Goal: Task Accomplishment & Management: Complete application form

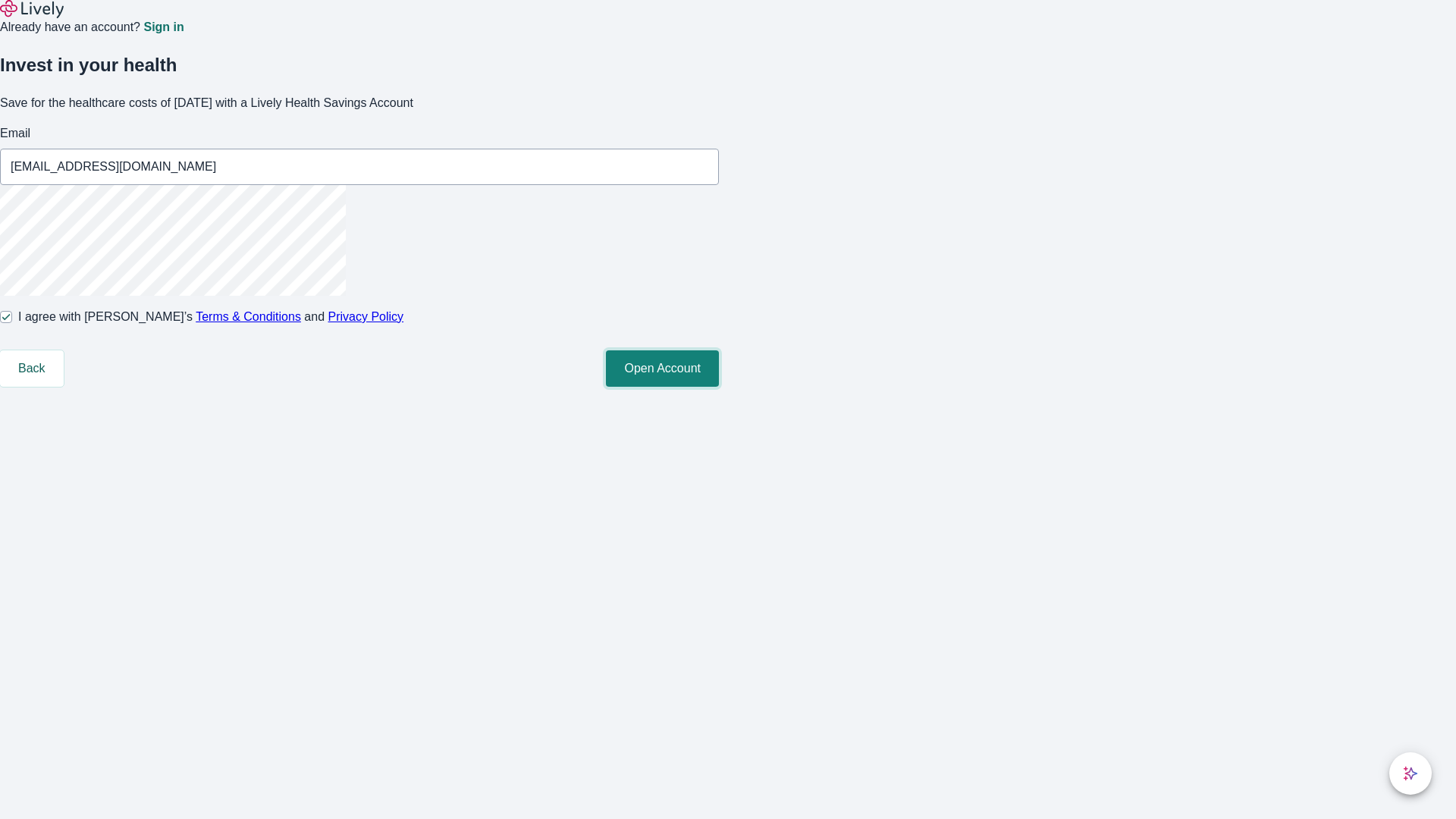
click at [718, 387] on button "Open Account" at bounding box center [662, 369] width 113 height 37
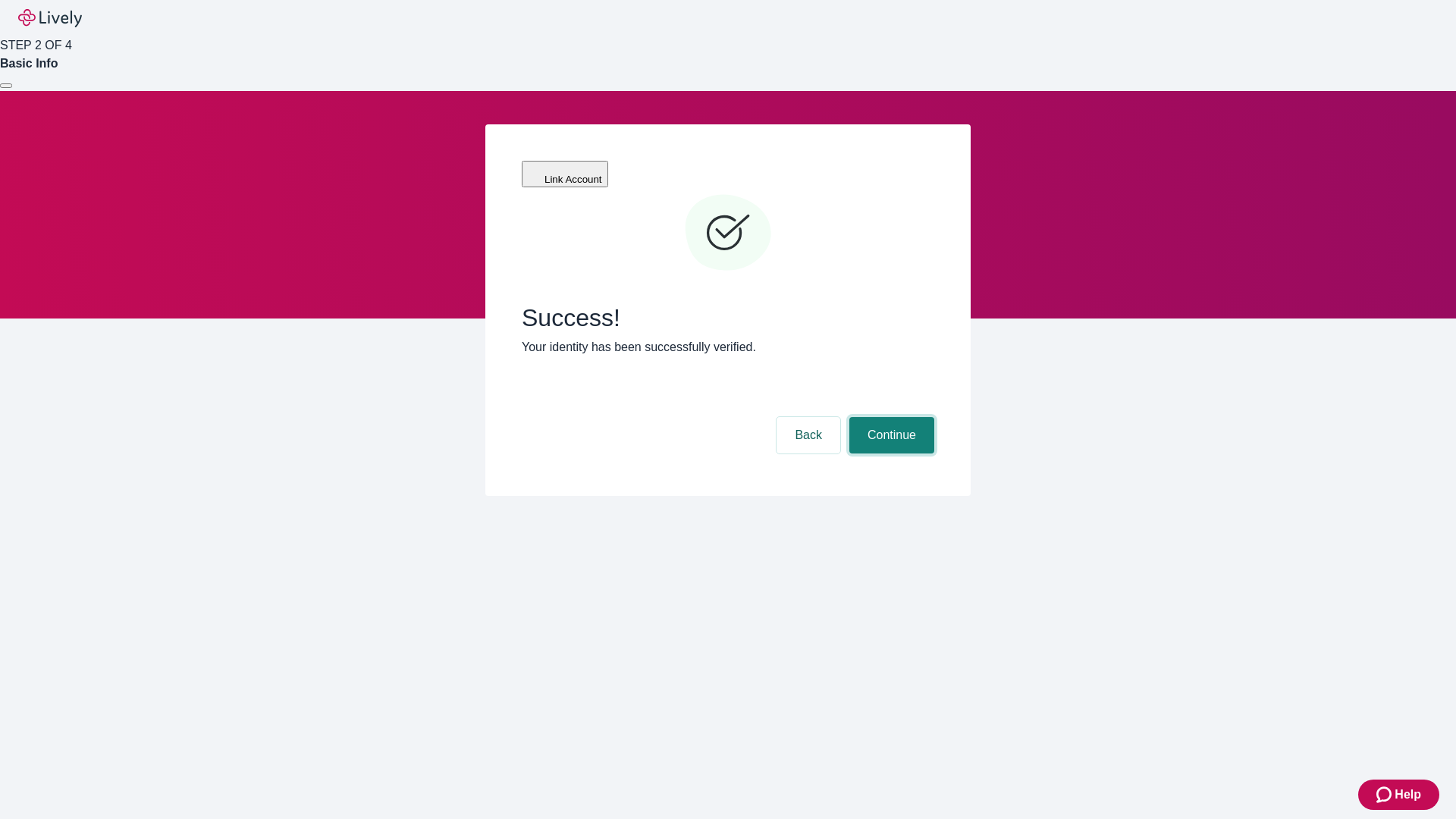
click at [889, 417] on button "Continue" at bounding box center [892, 436] width 85 height 37
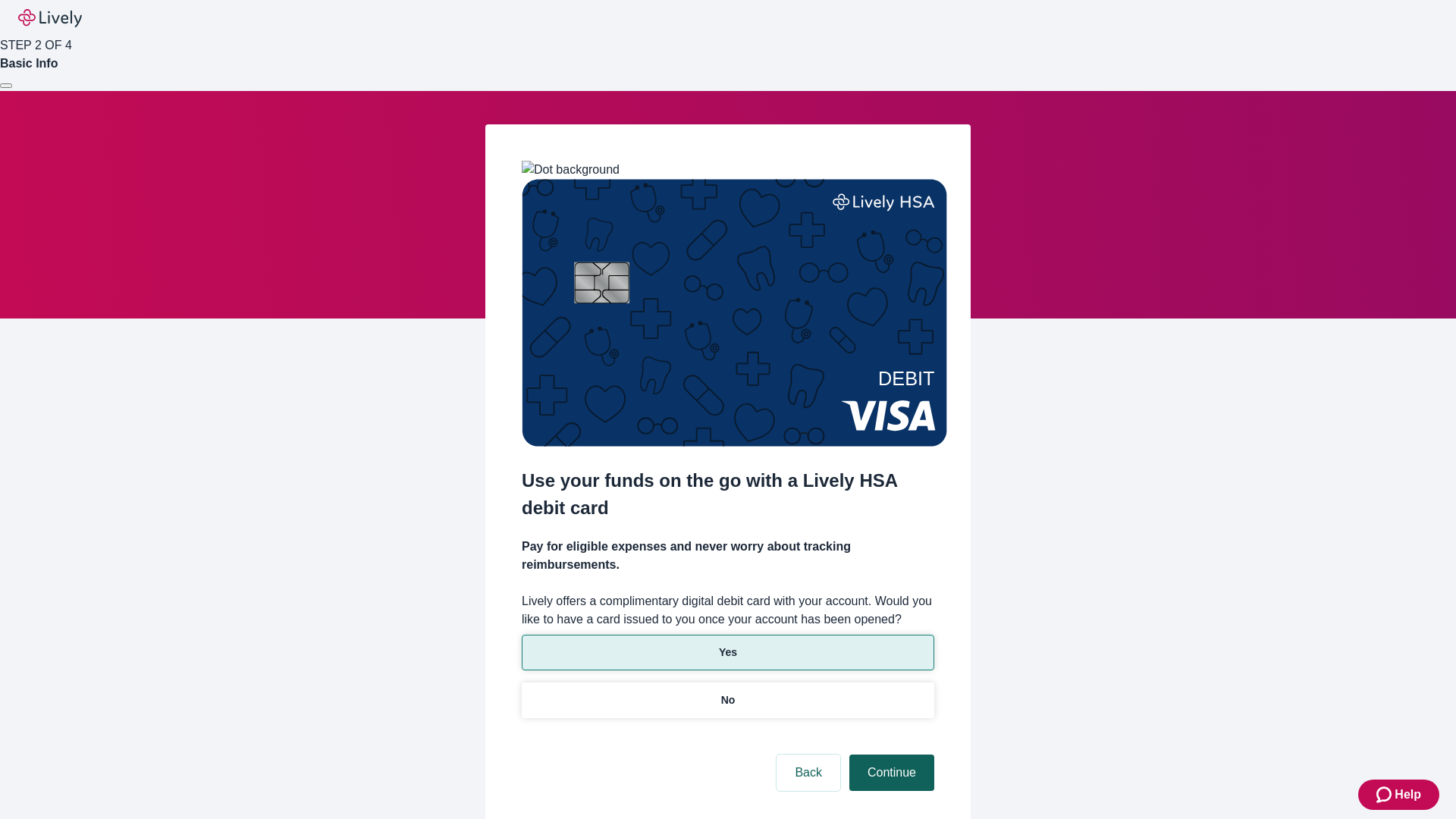
click at [727, 645] on p "Yes" at bounding box center [728, 652] width 18 height 16
click at [889, 755] on button "Continue" at bounding box center [892, 773] width 85 height 37
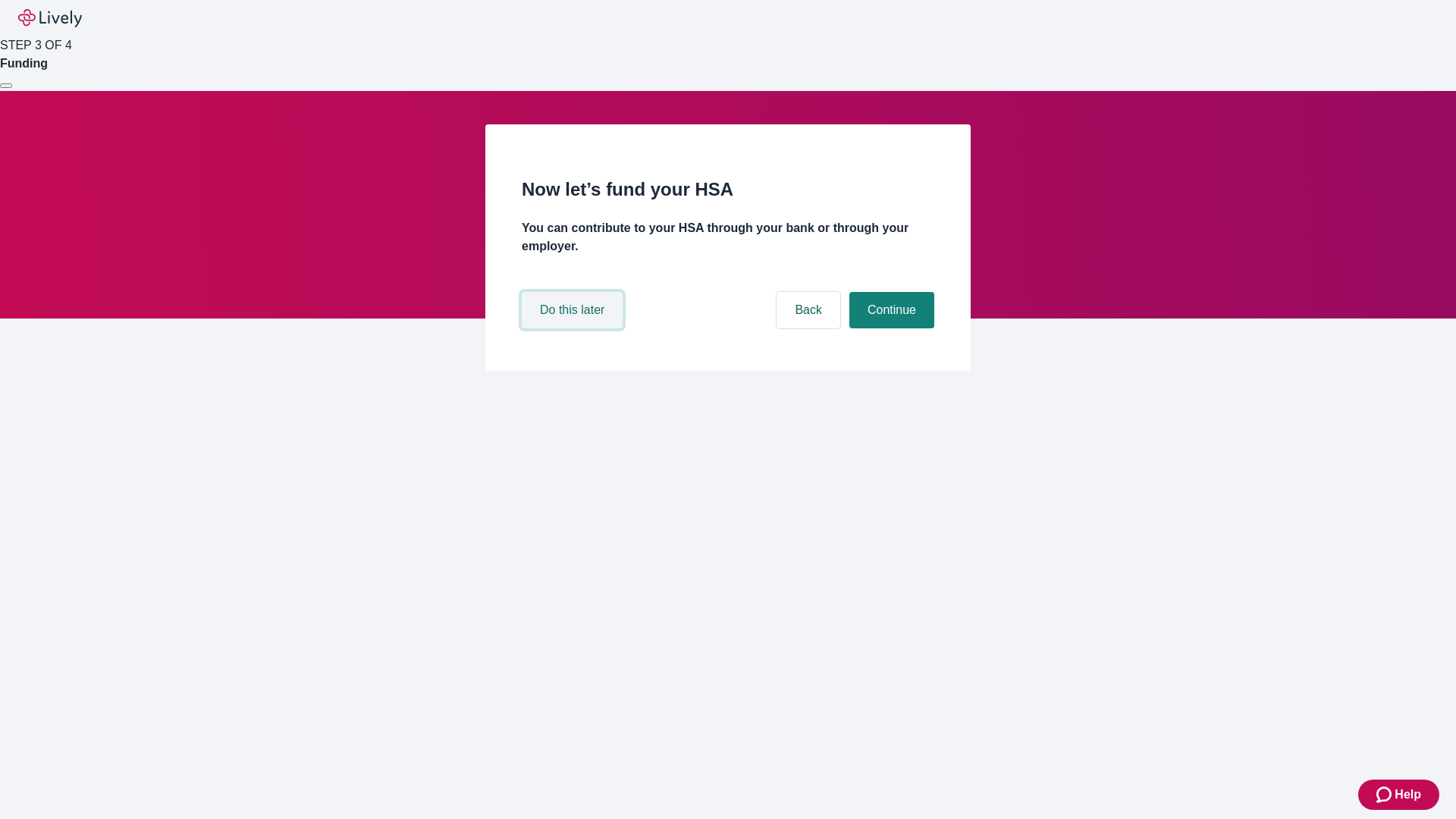
click at [574, 328] on button "Do this later" at bounding box center [572, 311] width 101 height 37
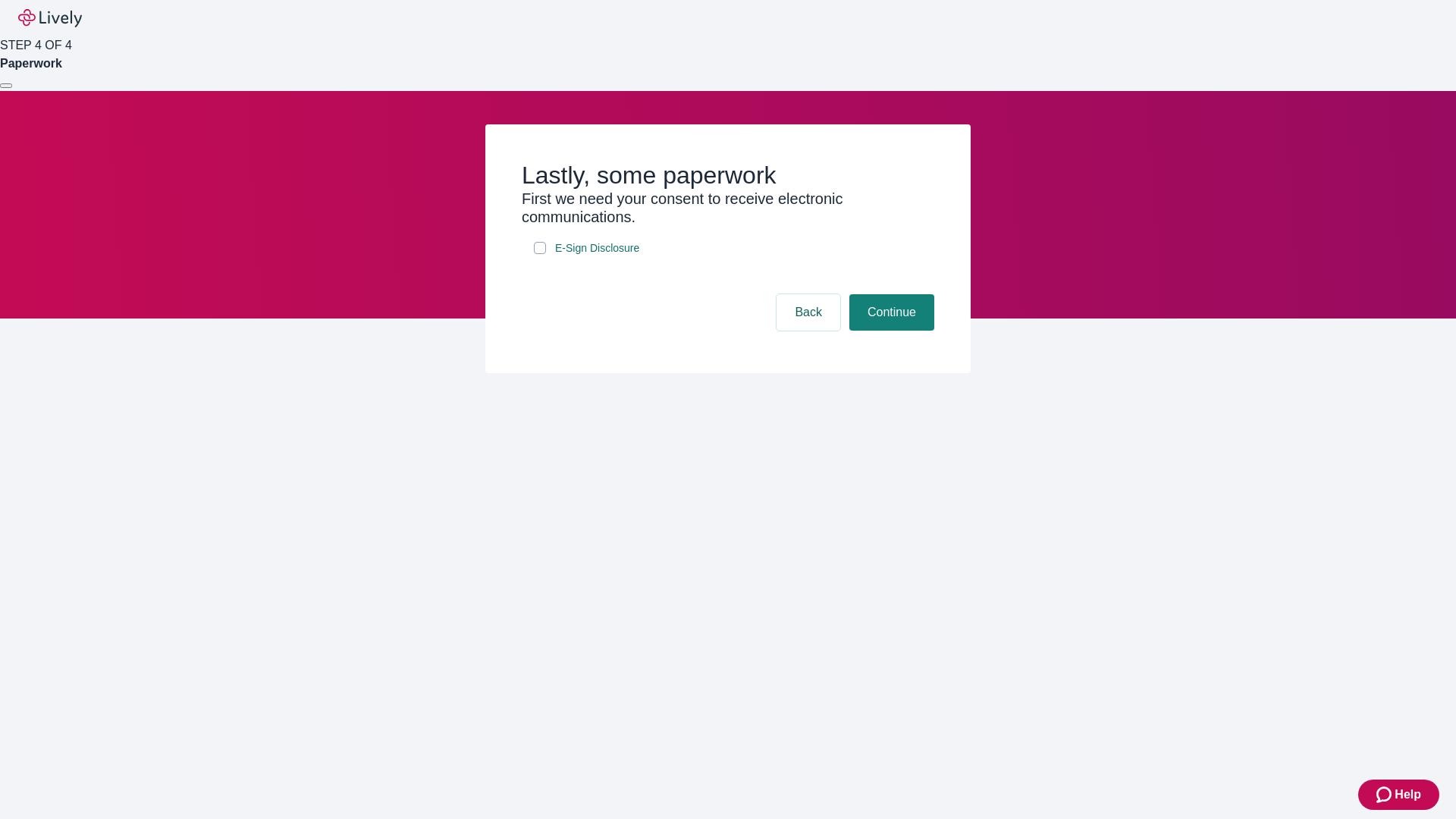
click at [540, 254] on input "E-Sign Disclosure" at bounding box center [540, 248] width 13 height 13
checkbox input "true"
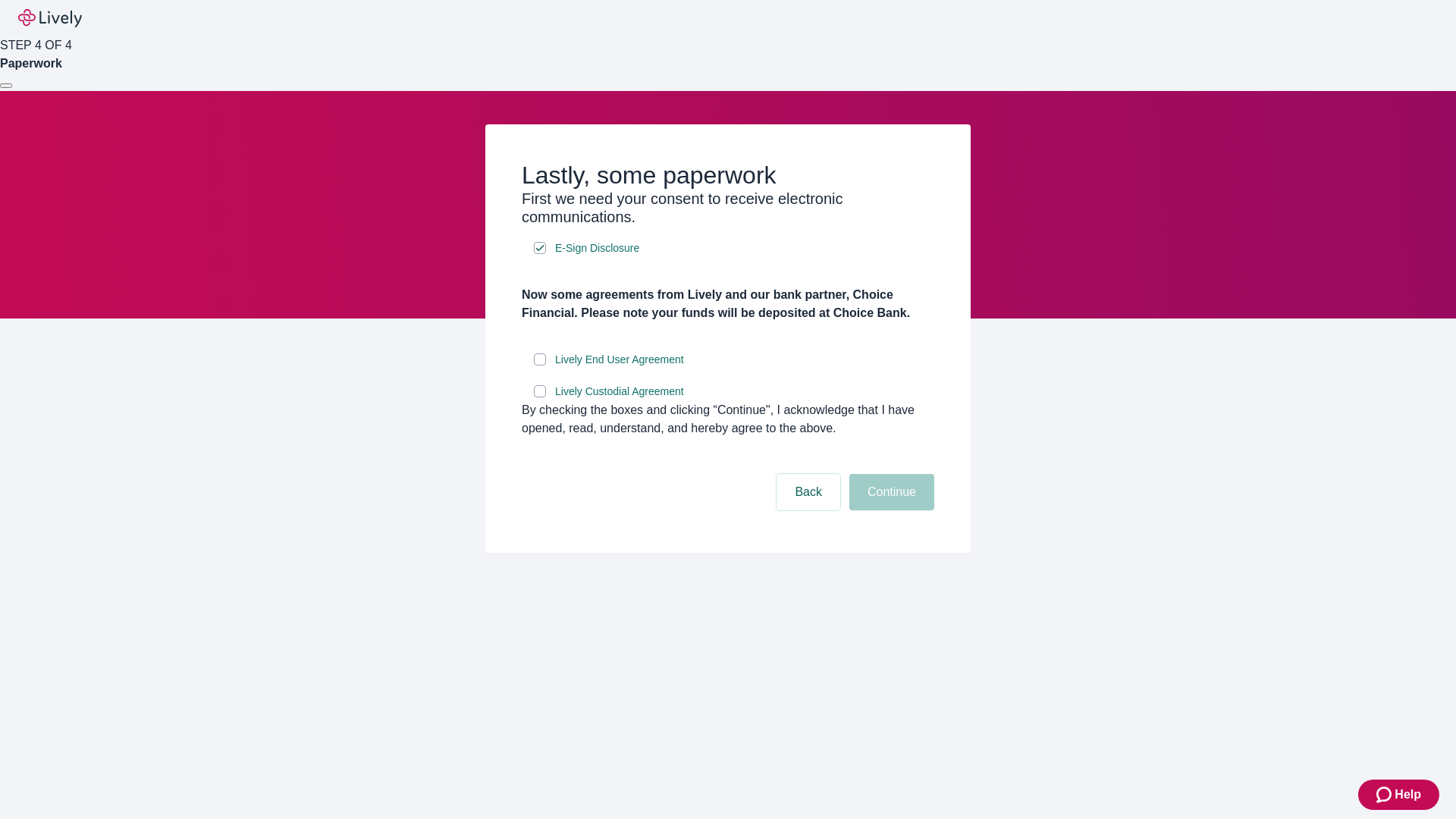
click at [540, 366] on input "Lively End User Agreement" at bounding box center [540, 359] width 13 height 13
checkbox input "true"
click at [540, 397] on input "Lively Custodial Agreement" at bounding box center [540, 392] width 13 height 13
checkbox input "true"
click at [889, 511] on button "Continue" at bounding box center [892, 493] width 85 height 37
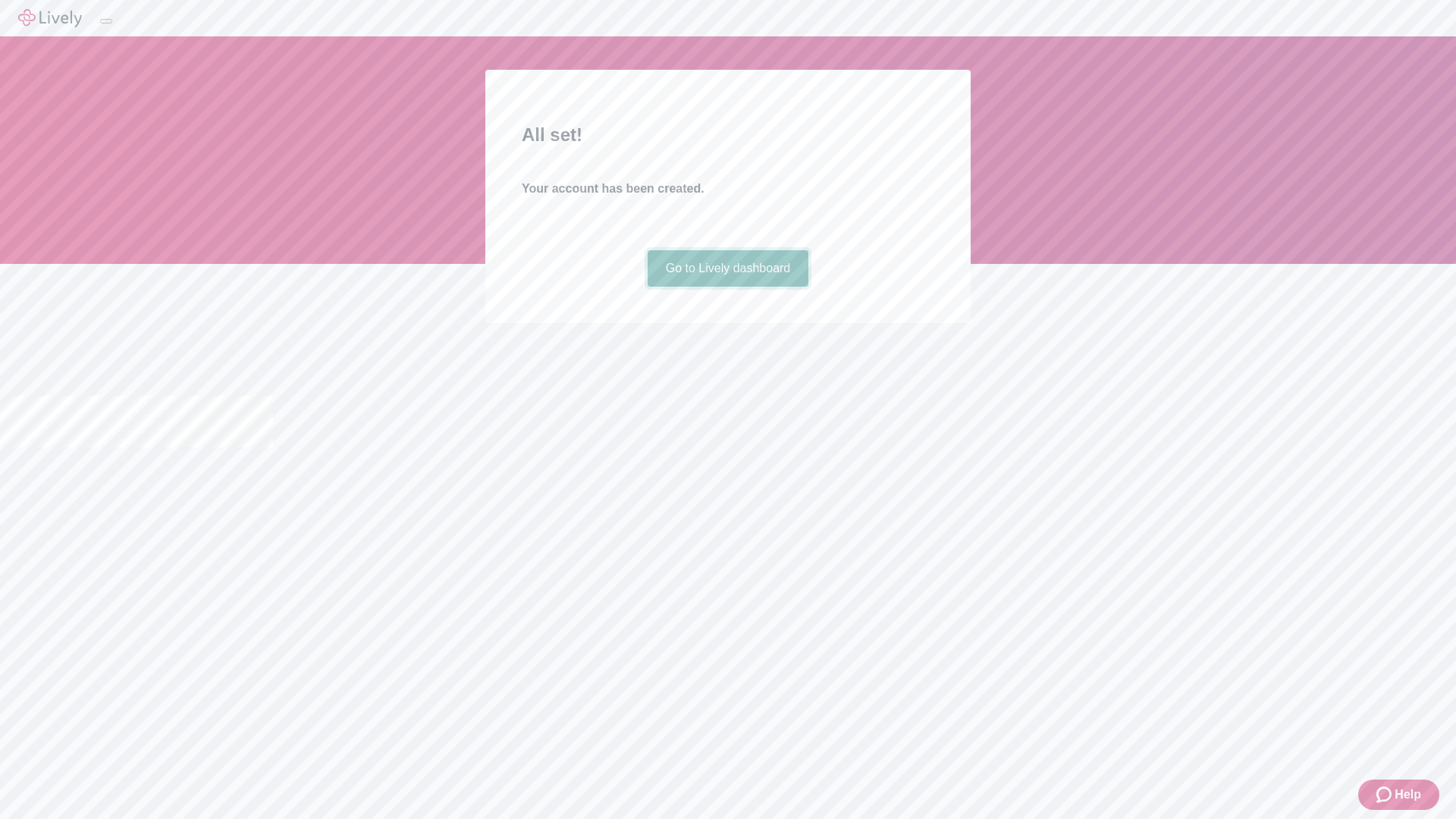
click at [727, 286] on link "Go to Lively dashboard" at bounding box center [728, 269] width 162 height 37
